Goal: Information Seeking & Learning: Understand process/instructions

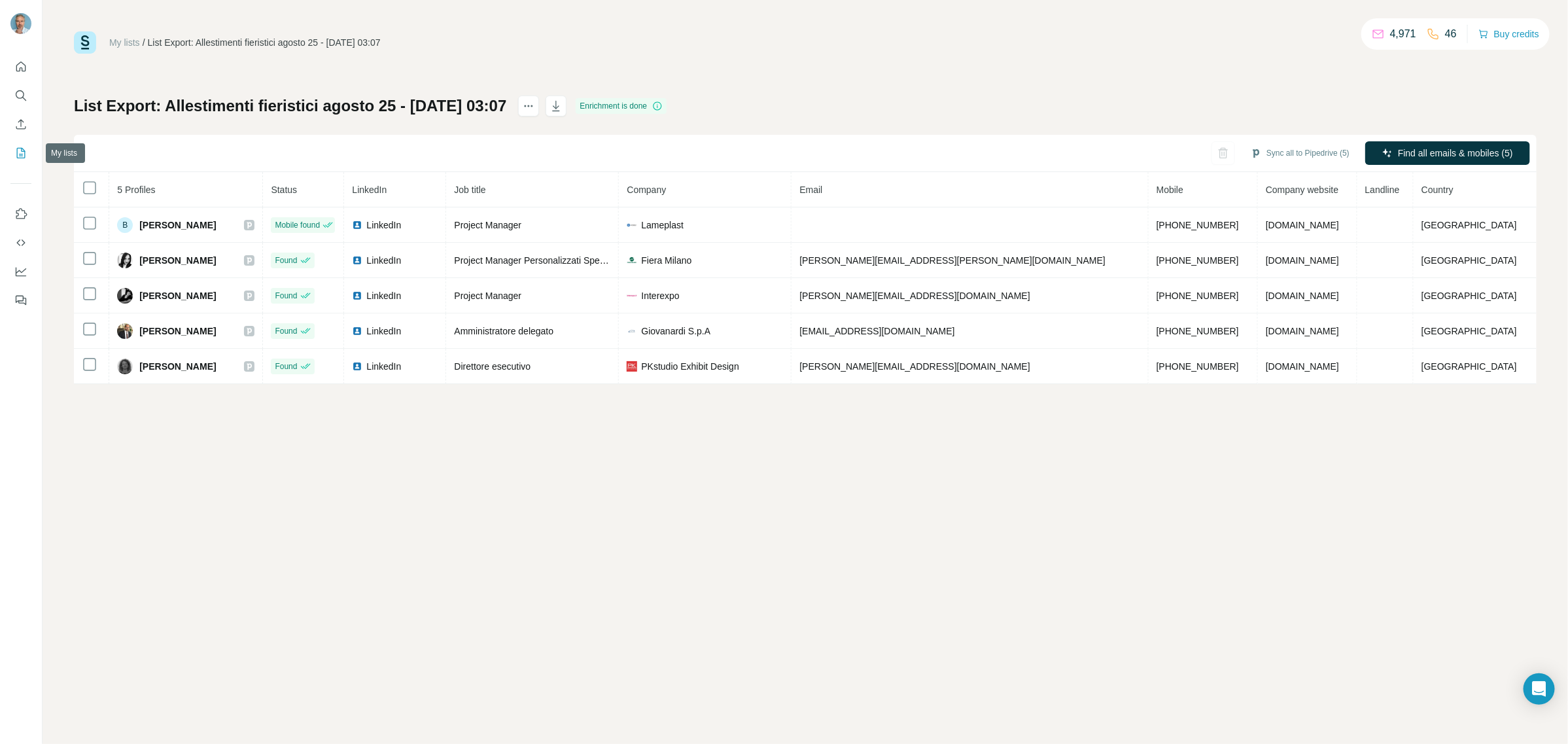
click at [20, 147] on icon "My lists" at bounding box center [21, 153] width 13 height 13
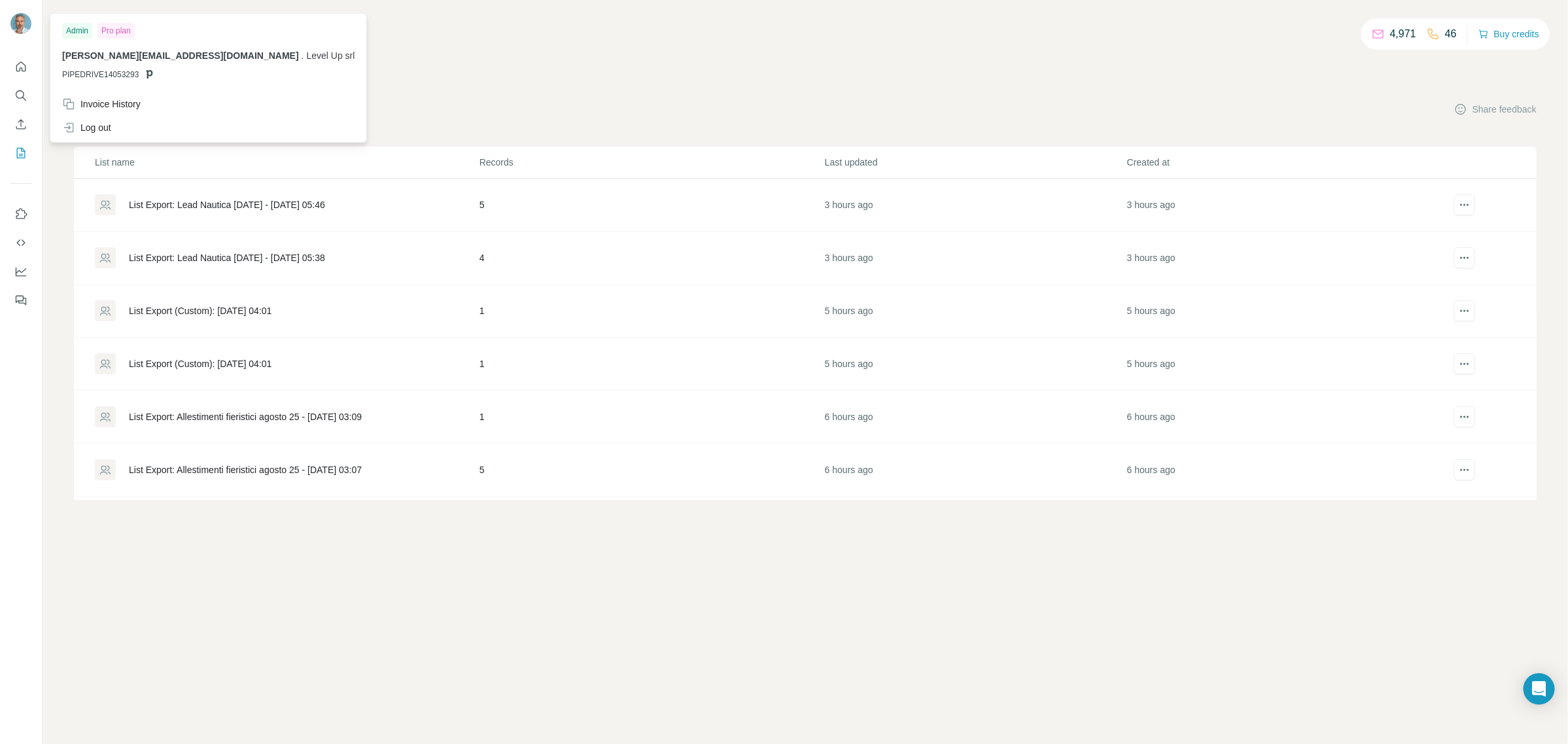
click at [28, 24] on img at bounding box center [21, 24] width 21 height 21
click at [321, 21] on div "4,971 46 Buy credits My lists Companies People Share feedback List name Records…" at bounding box center [805, 372] width 1525 height 744
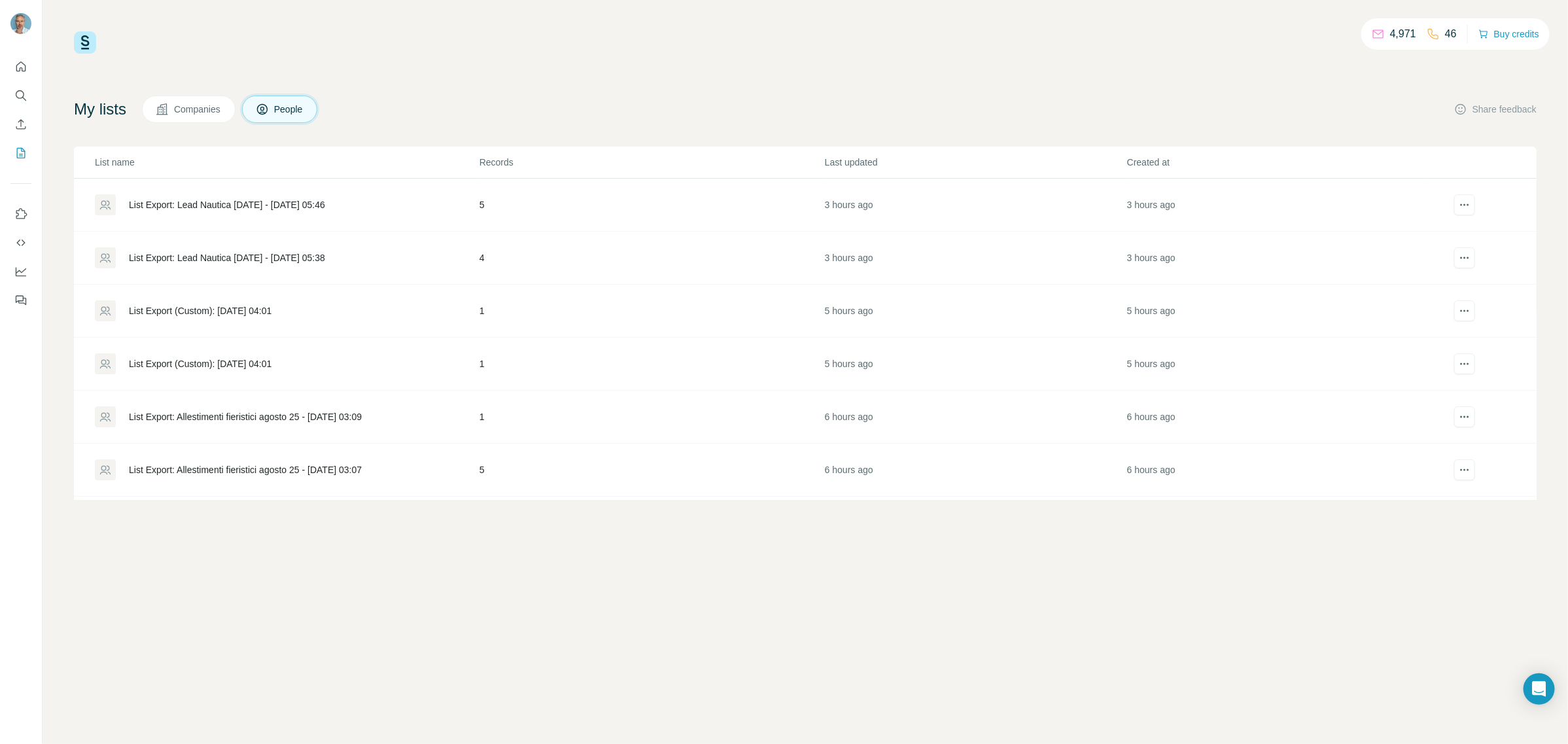
click at [89, 44] on img at bounding box center [85, 43] width 22 height 22
click at [21, 71] on icon "Quick start" at bounding box center [21, 66] width 13 height 13
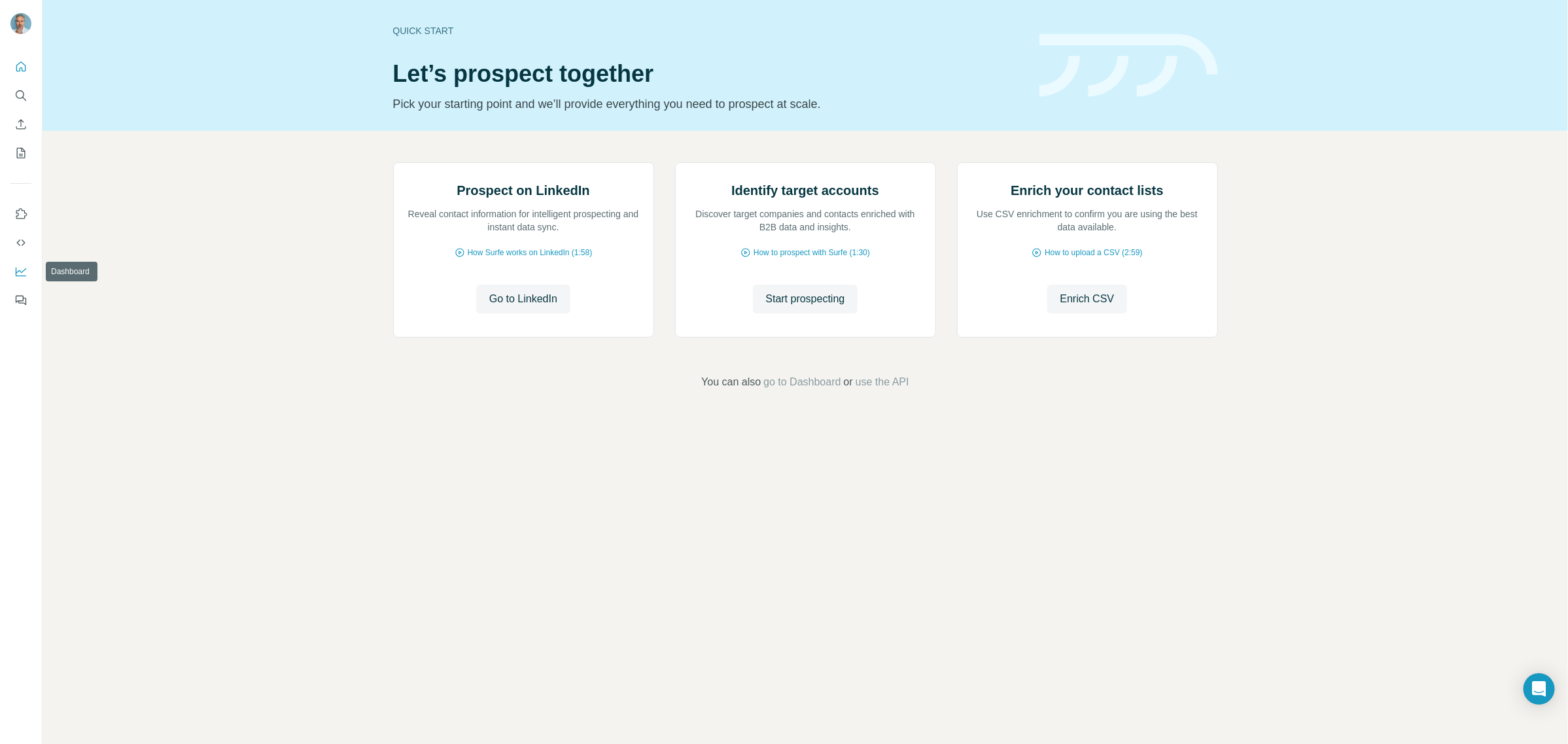
click at [21, 269] on icon "Dashboard" at bounding box center [21, 271] width 13 height 13
click at [1083, 307] on span "Enrich CSV" at bounding box center [1088, 299] width 54 height 16
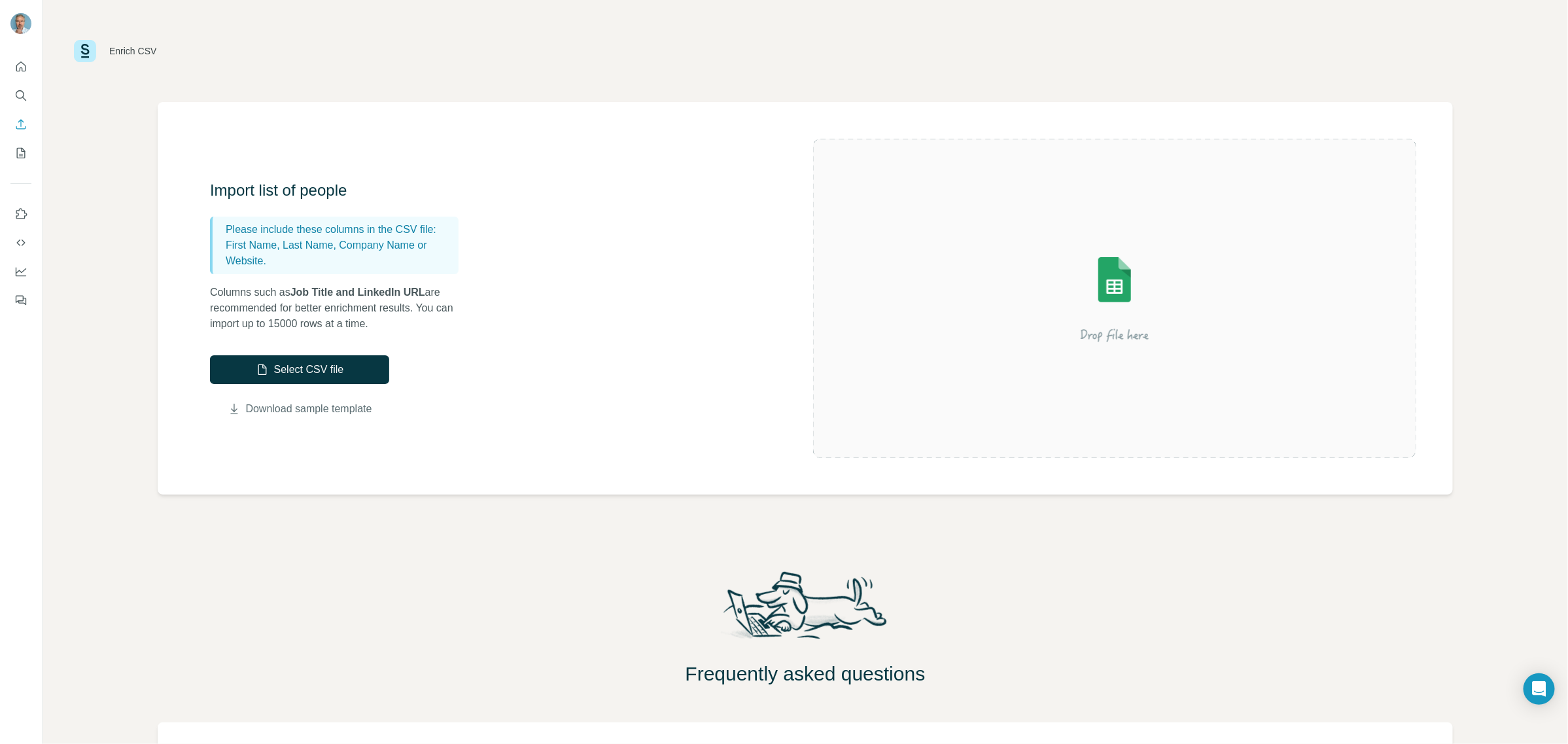
click at [246, 406] on link "Download sample template" at bounding box center [309, 409] width 126 height 16
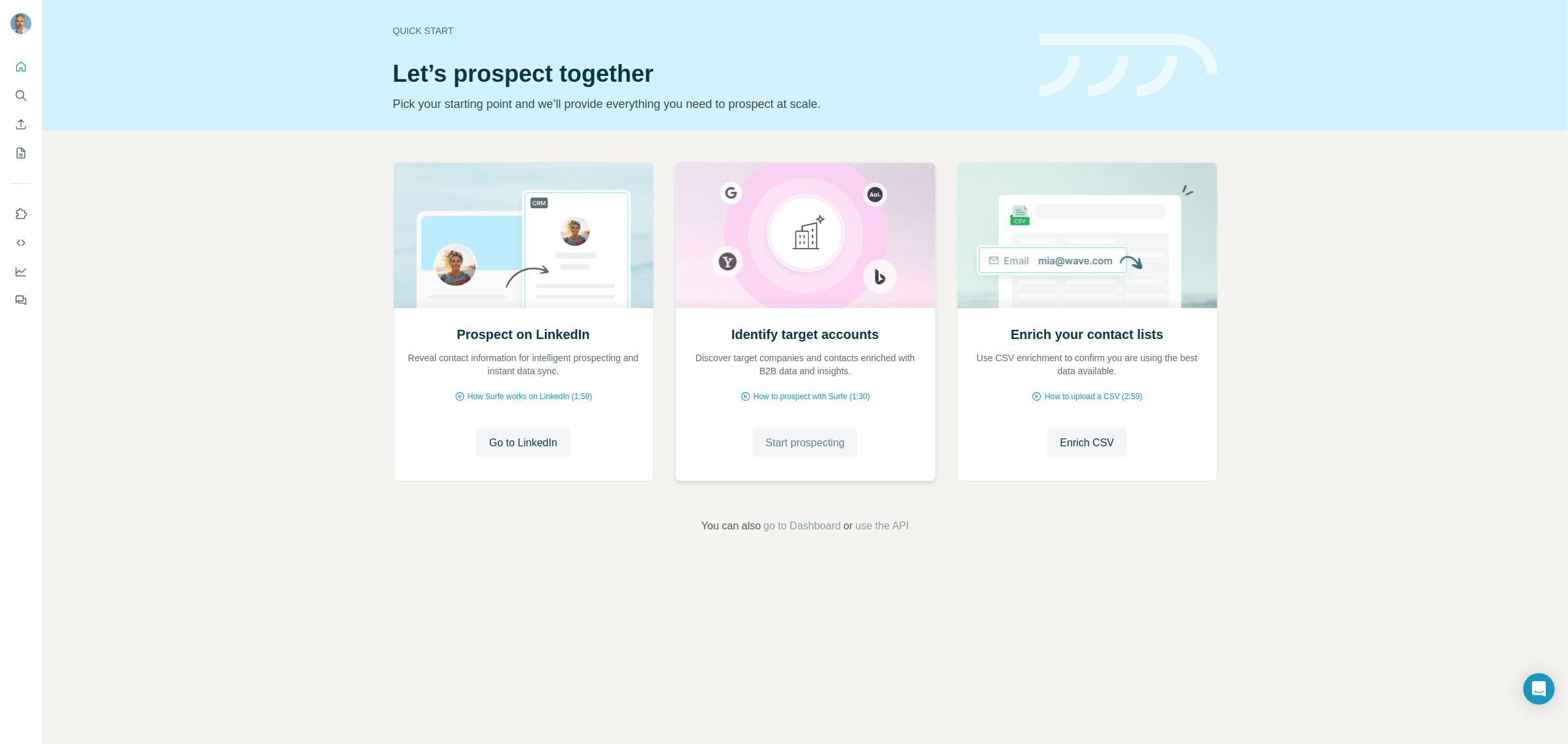
click at [804, 436] on span "Start prospecting" at bounding box center [805, 443] width 79 height 16
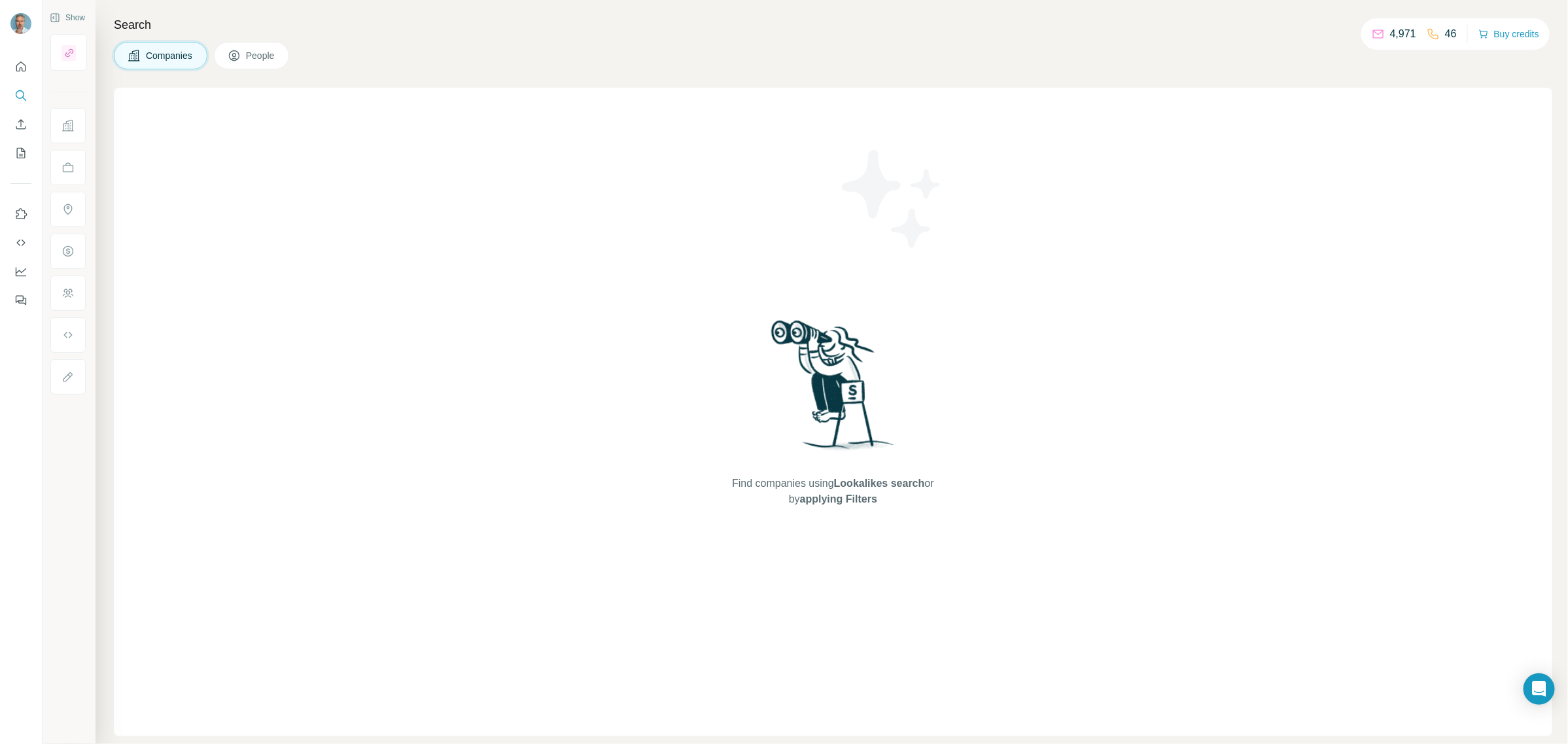
click at [181, 57] on span "Companies" at bounding box center [170, 55] width 48 height 13
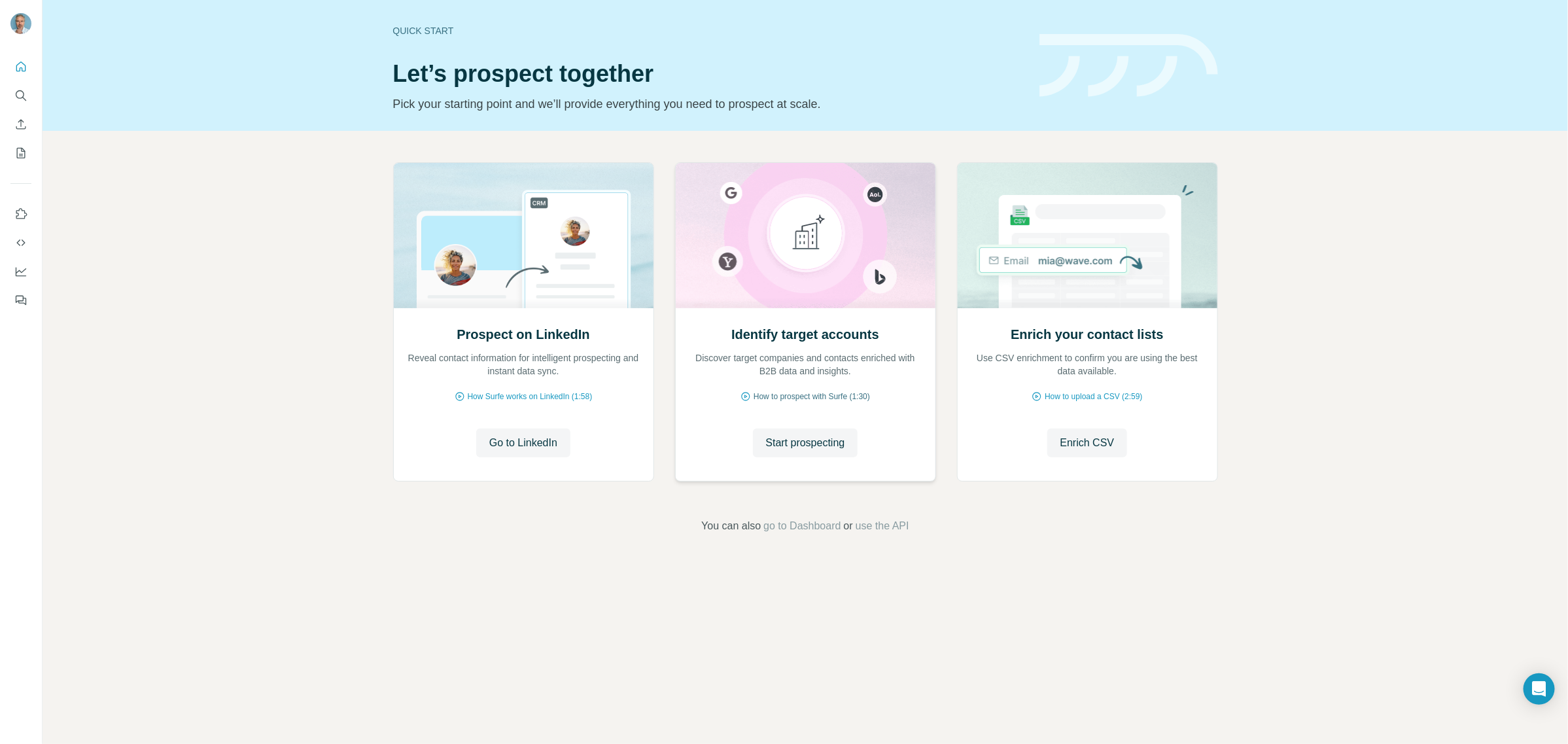
click at [769, 394] on span "How to prospect with Surfe (1:30)" at bounding box center [812, 396] width 117 height 12
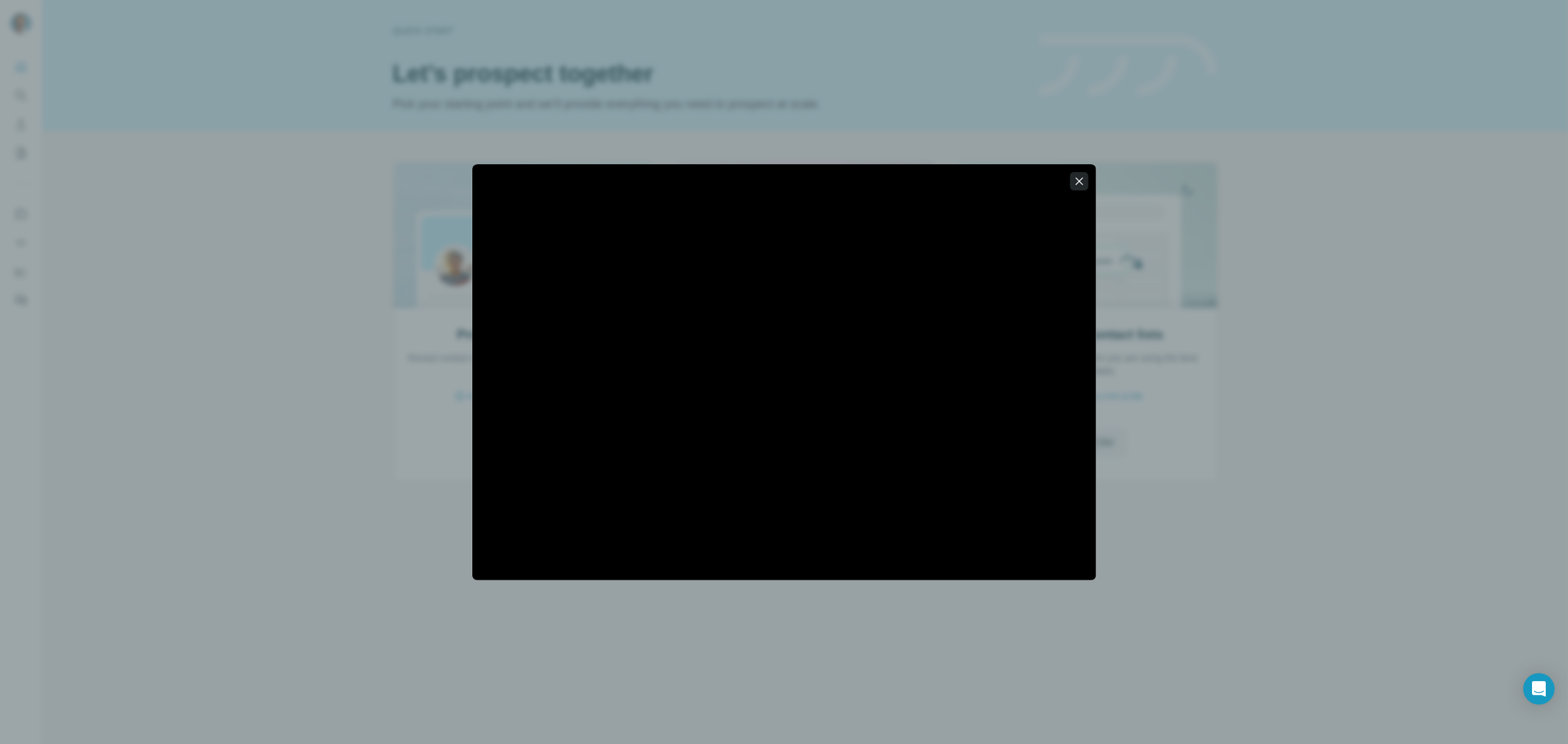
click at [1081, 174] on icon "button" at bounding box center [1079, 181] width 13 height 13
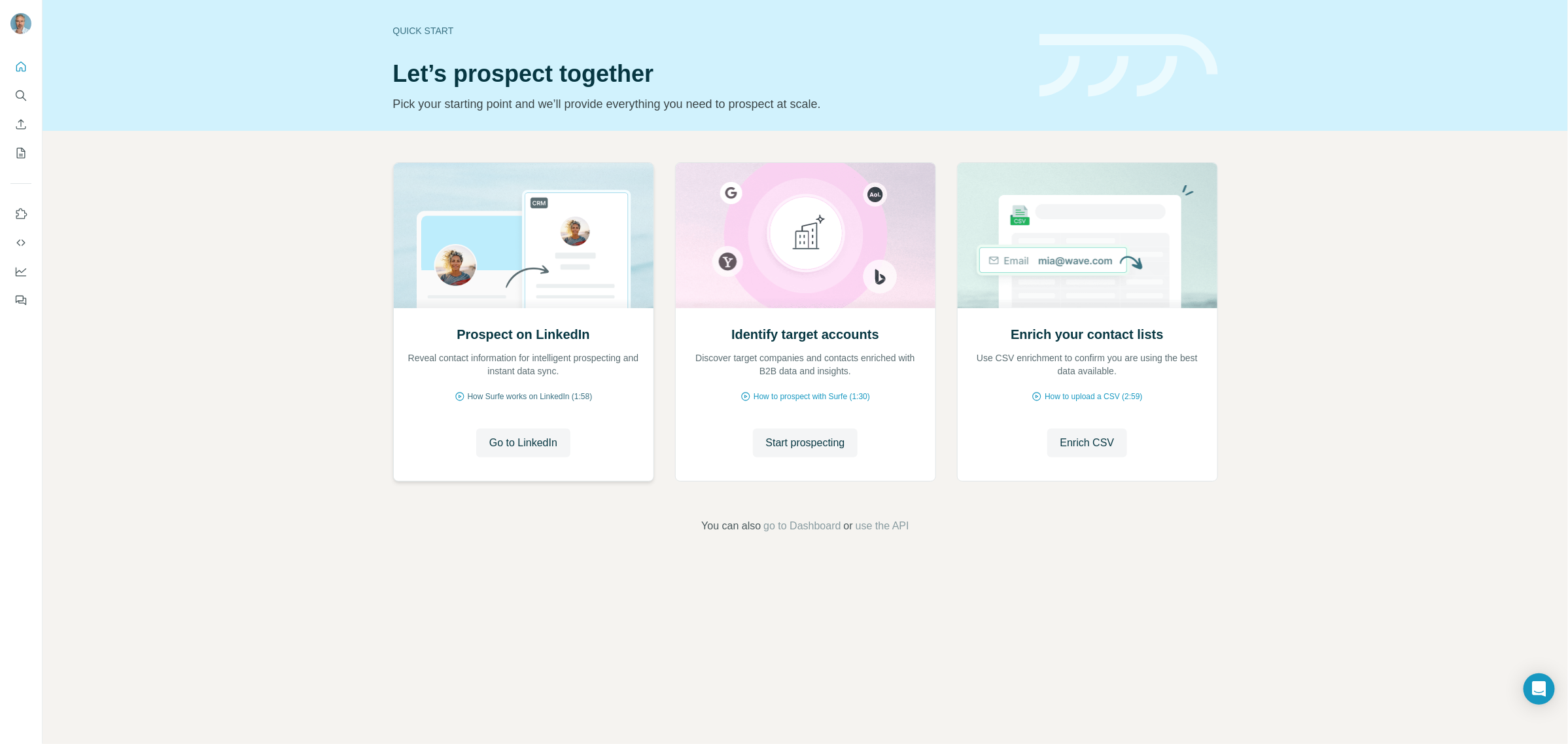
click at [476, 399] on span "How Surfe works on LinkedIn (1:58)" at bounding box center [530, 396] width 125 height 12
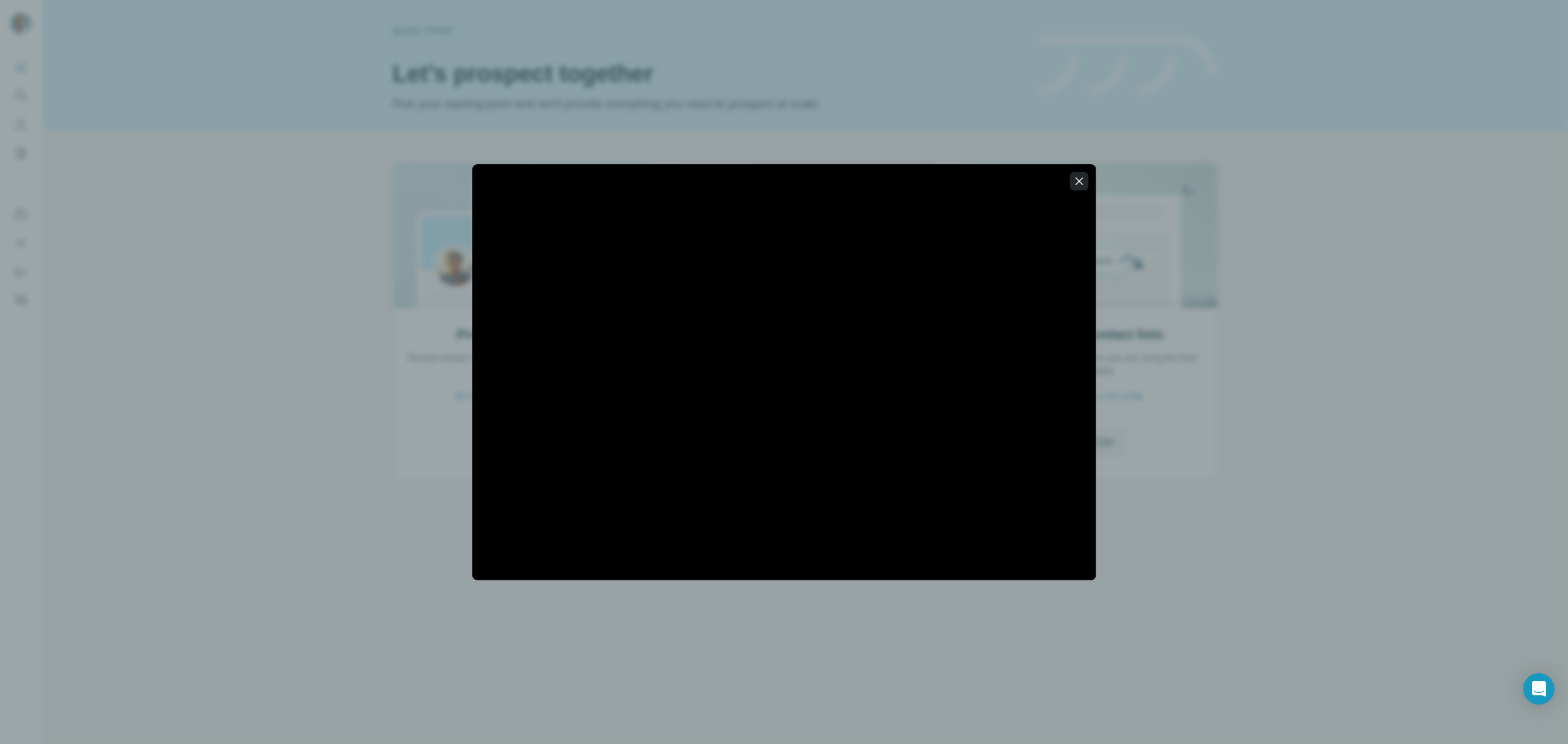
click at [1073, 178] on icon "button" at bounding box center [1079, 181] width 13 height 13
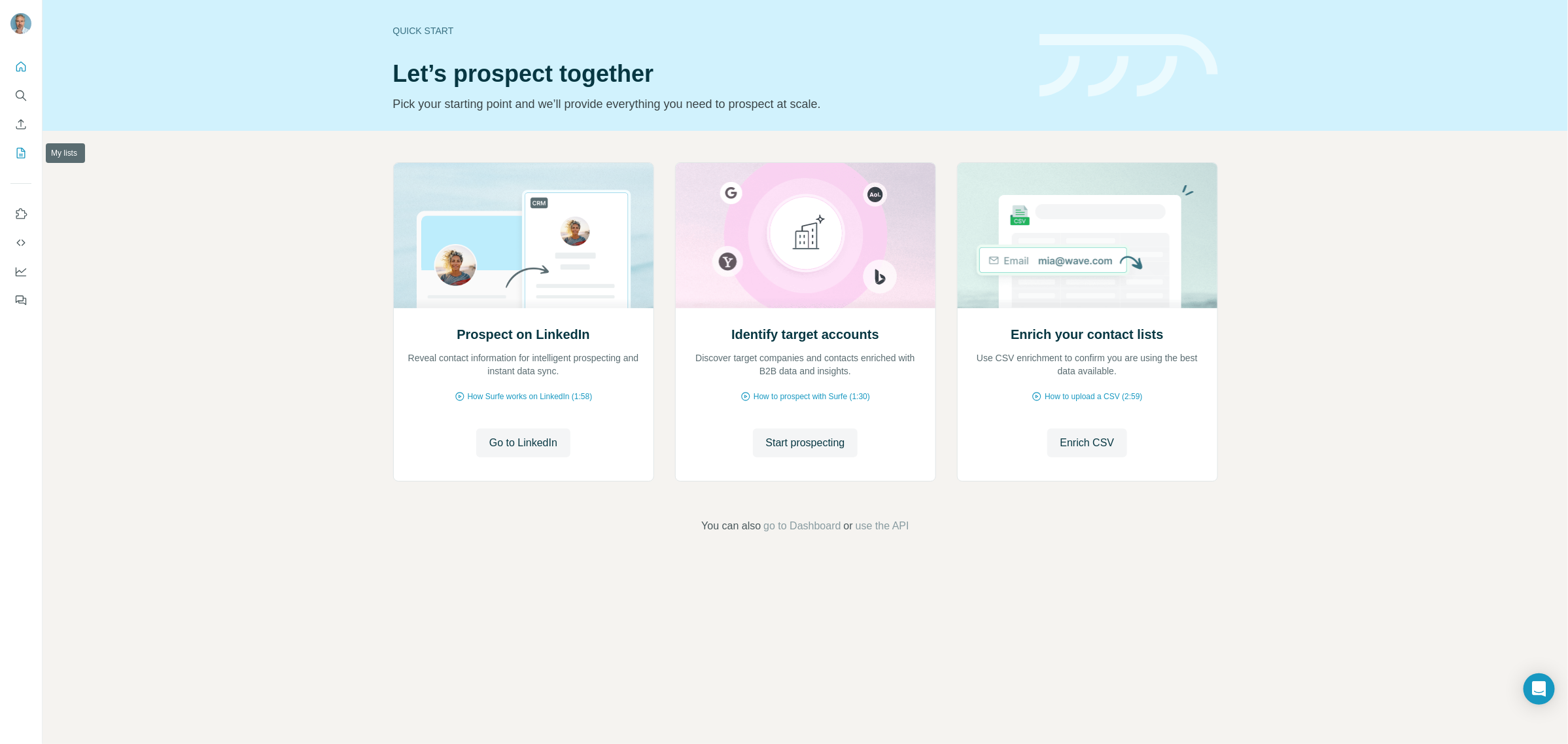
click at [21, 148] on icon "My lists" at bounding box center [21, 153] width 13 height 13
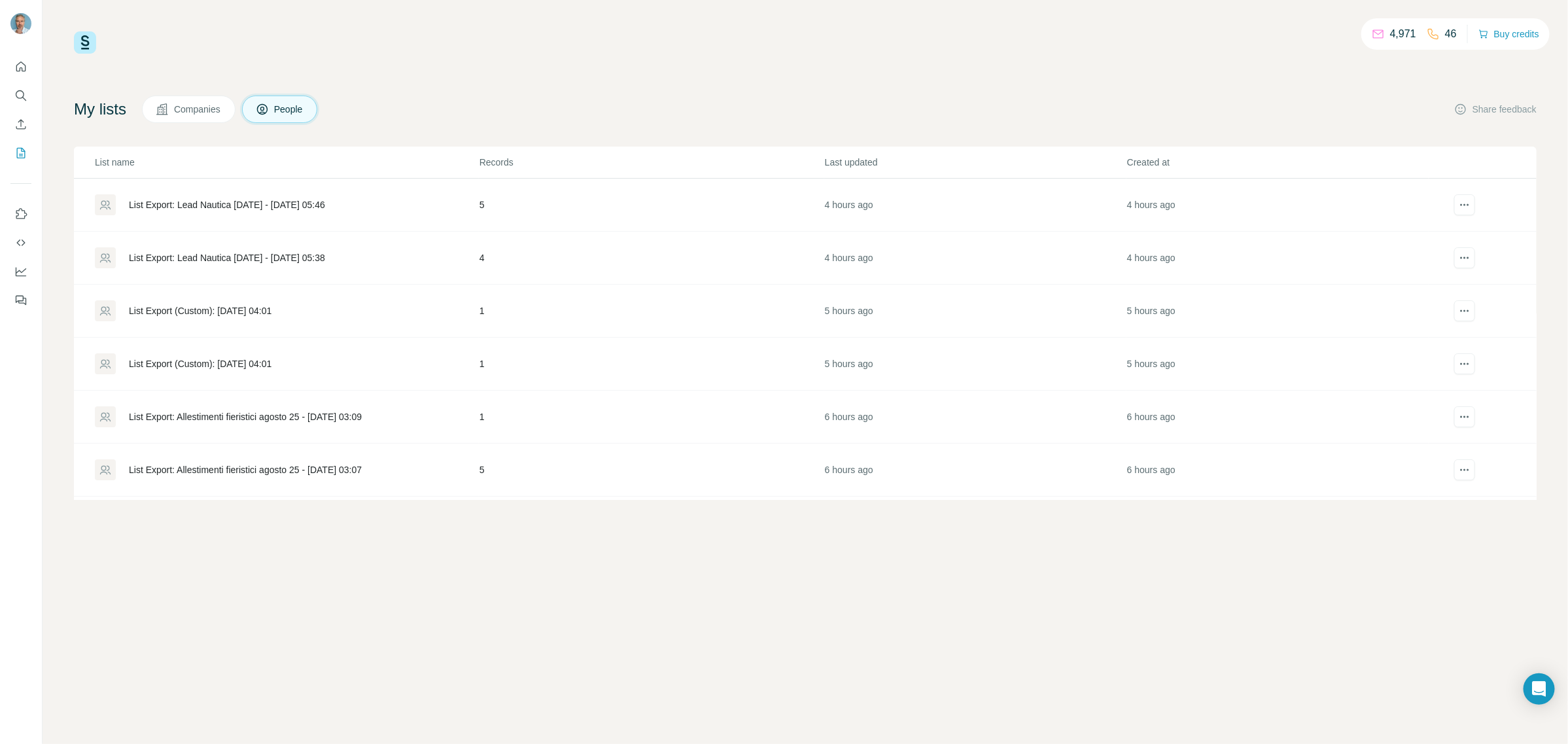
click at [213, 102] on button "Companies" at bounding box center [189, 109] width 94 height 28
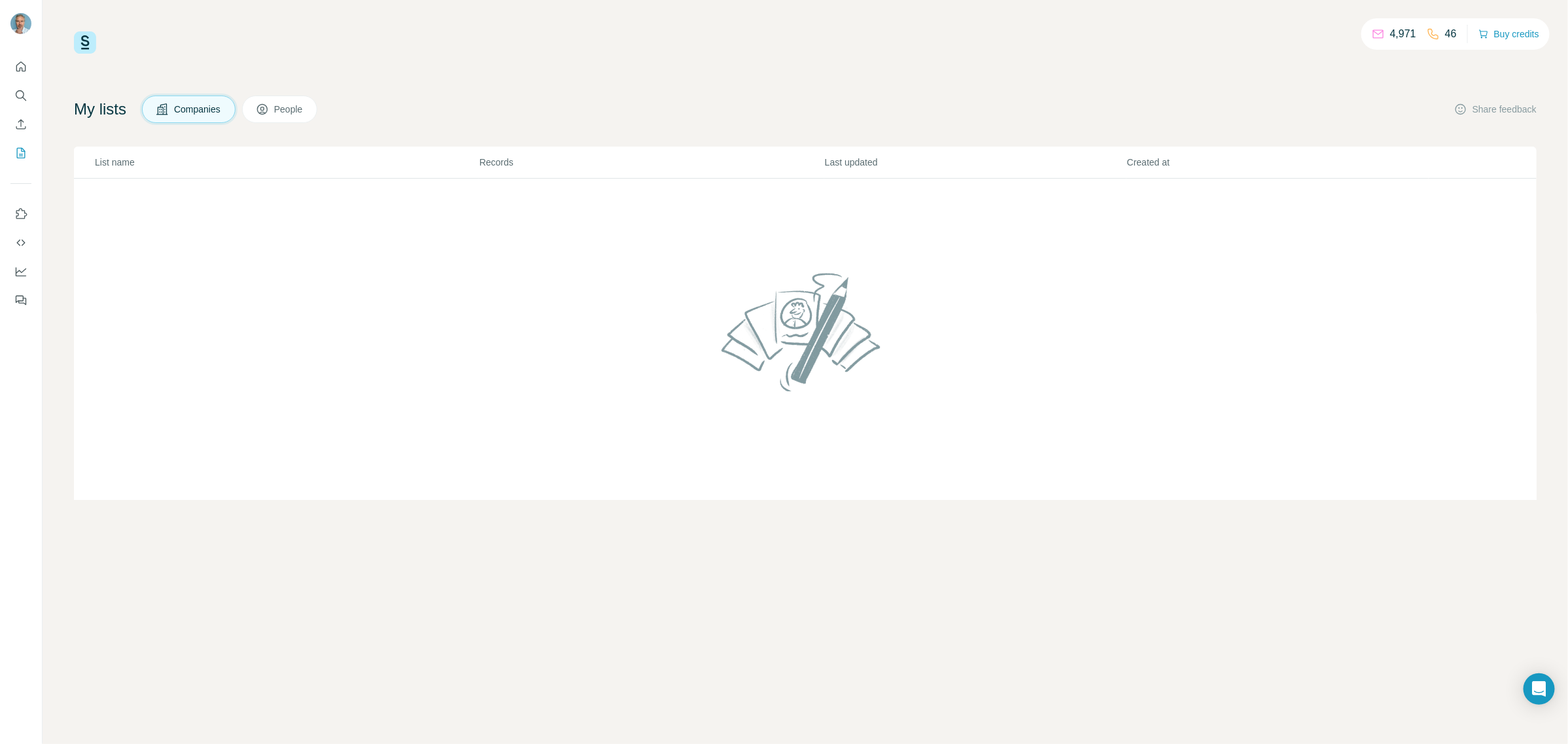
click at [289, 107] on span "People" at bounding box center [289, 109] width 30 height 13
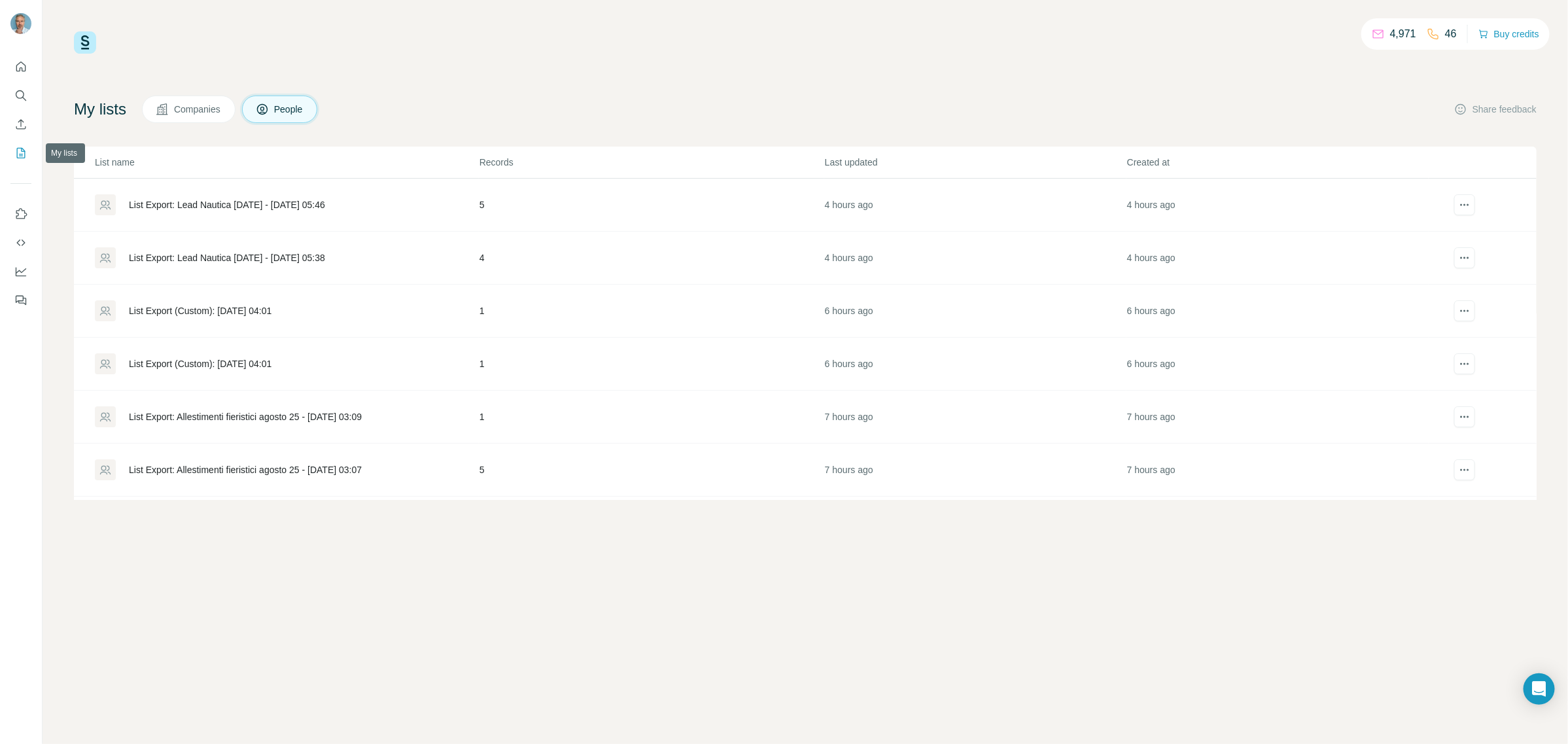
click at [18, 154] on icon "My lists" at bounding box center [21, 153] width 13 height 13
click at [201, 113] on span "Companies" at bounding box center [198, 109] width 48 height 13
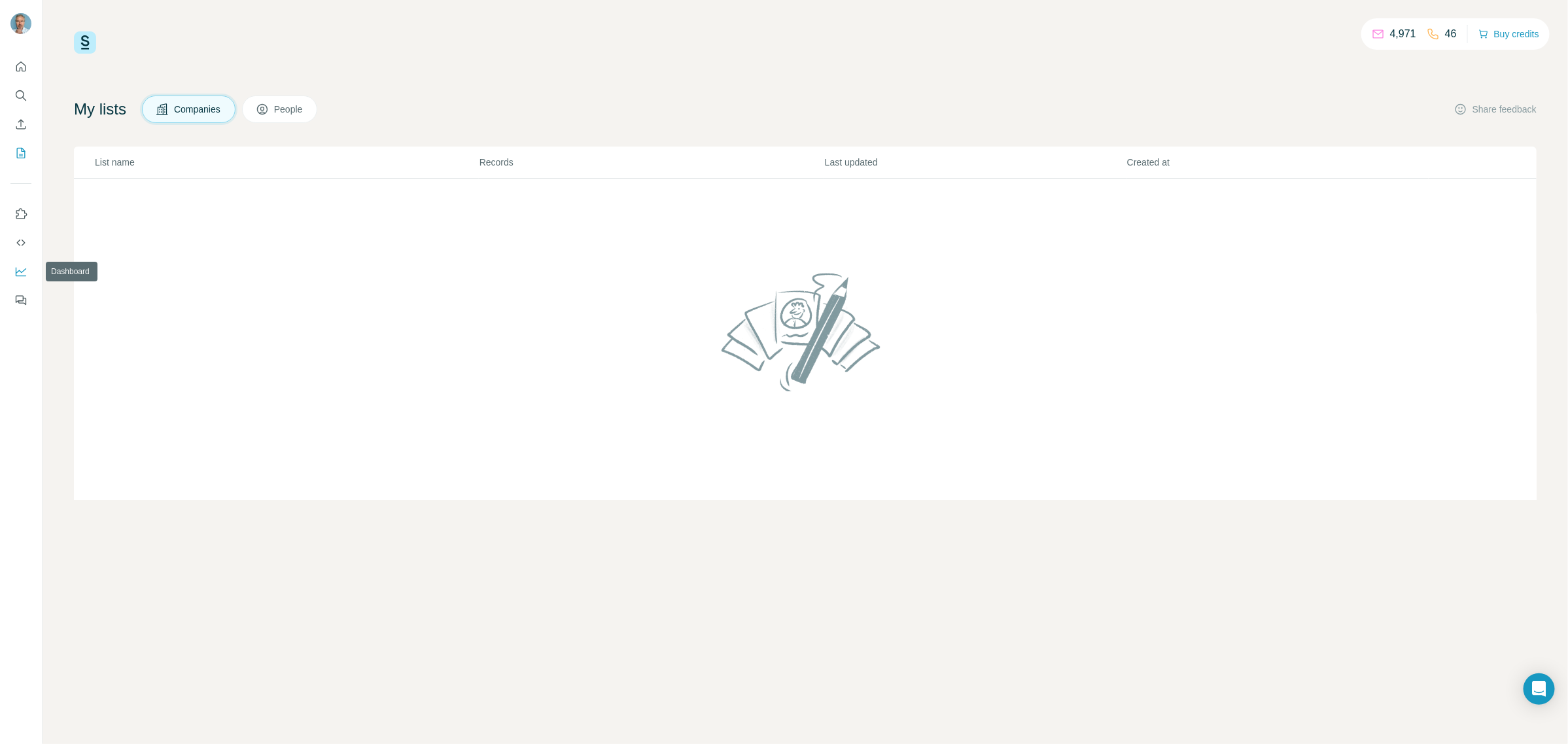
click at [18, 275] on icon "Dashboard" at bounding box center [21, 272] width 10 height 9
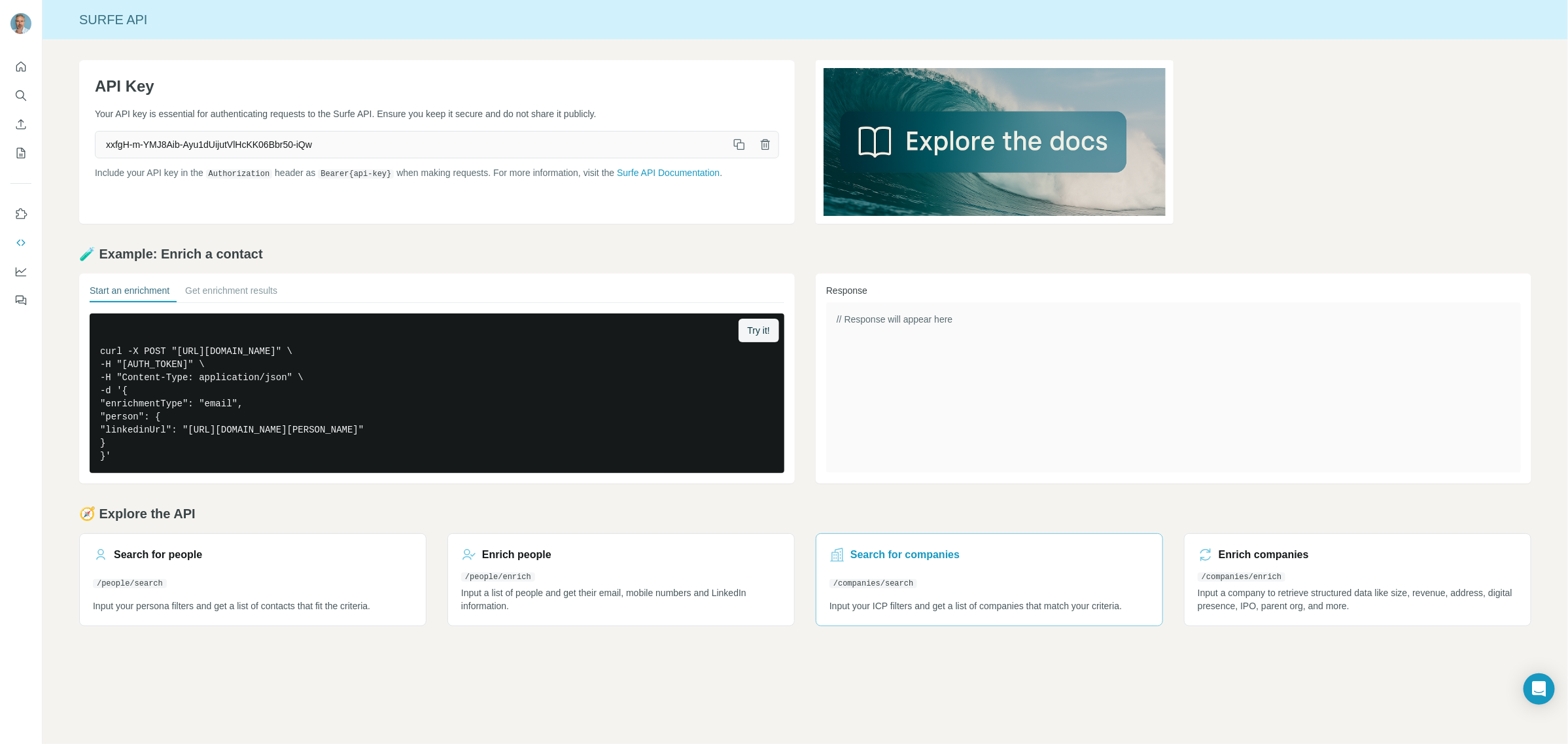
click at [872, 551] on h3 "Search for companies" at bounding box center [905, 555] width 110 height 16
click at [1223, 557] on h3 "Enrich companies" at bounding box center [1264, 555] width 90 height 16
